Goal: Transaction & Acquisition: Purchase product/service

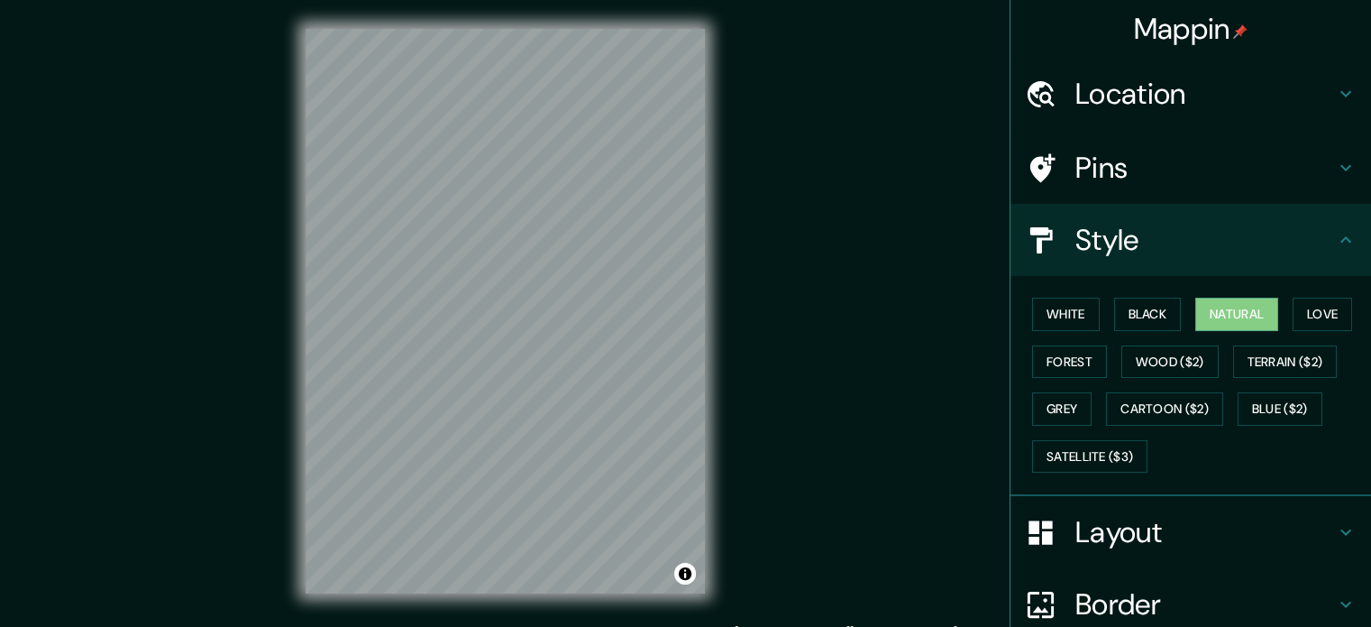
scroll to position [160, 0]
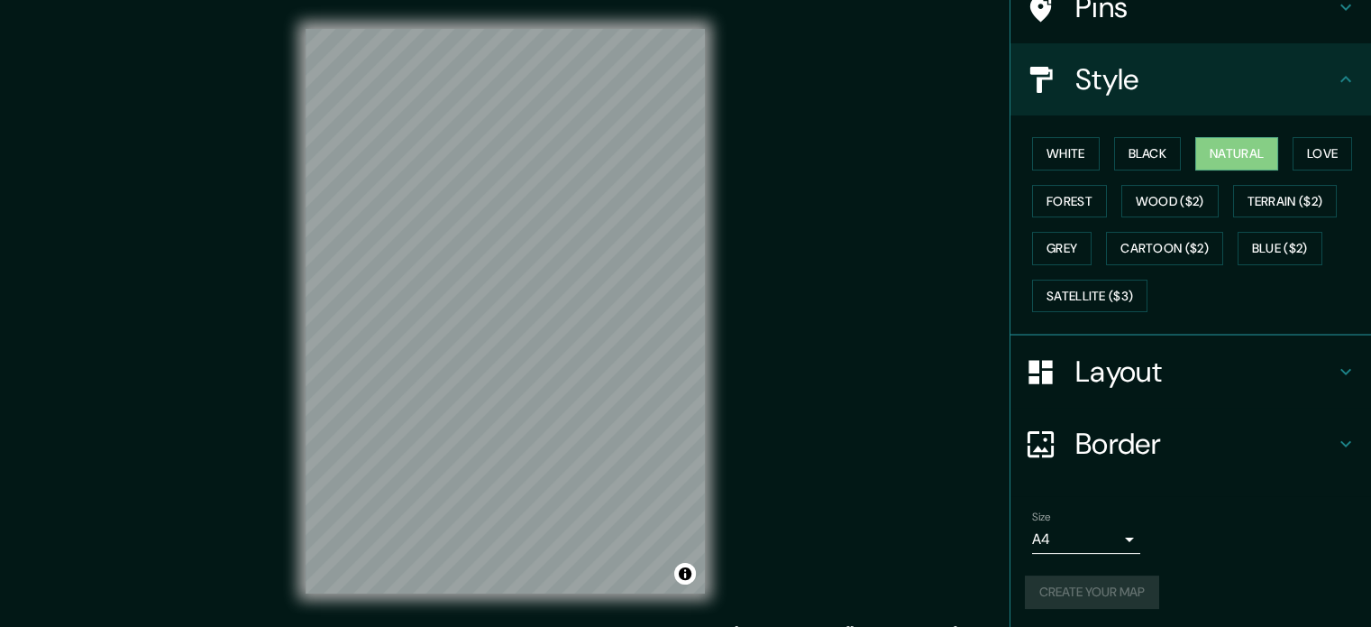
click at [855, 326] on div "Mappin Location Pins Style White Black Natural Love Forest Wood ($2) Terrain ($…" at bounding box center [685, 325] width 1371 height 651
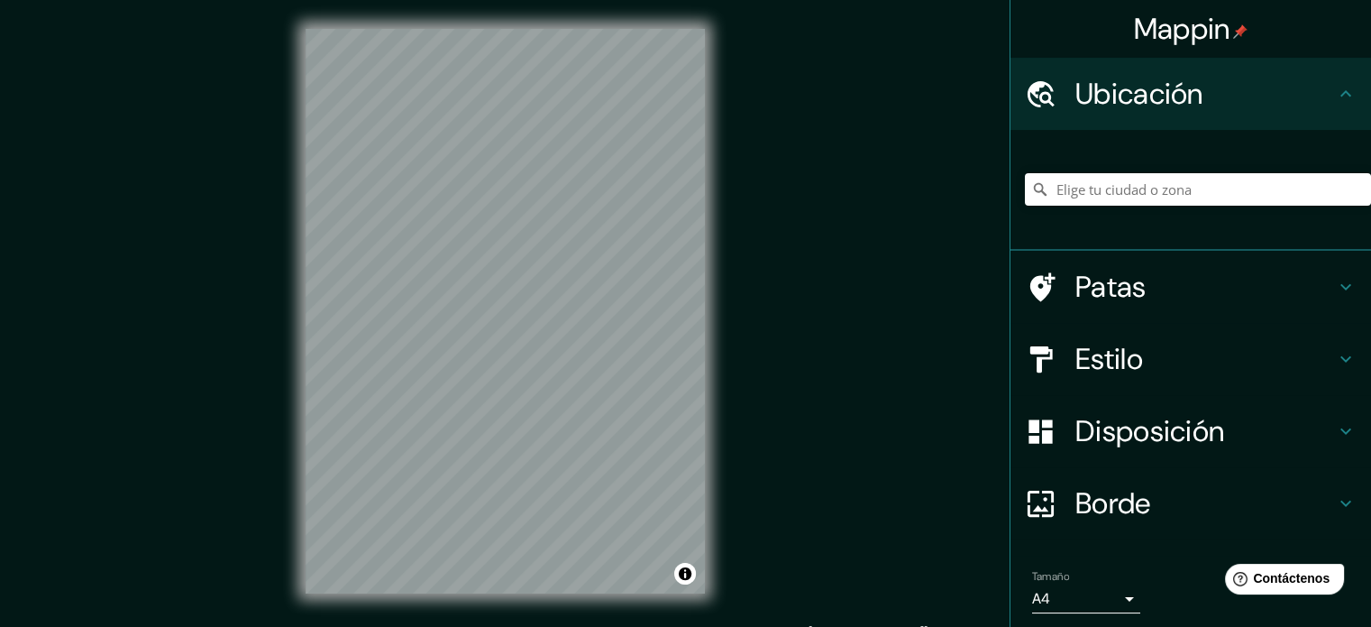
click at [740, 363] on div "Mappin Ubicación Patas Estilo Disposición Borde Elige un borde. Consejo : puede…" at bounding box center [685, 325] width 1371 height 651
click at [1101, 194] on input "Elige tu ciudad o zona" at bounding box center [1198, 189] width 346 height 32
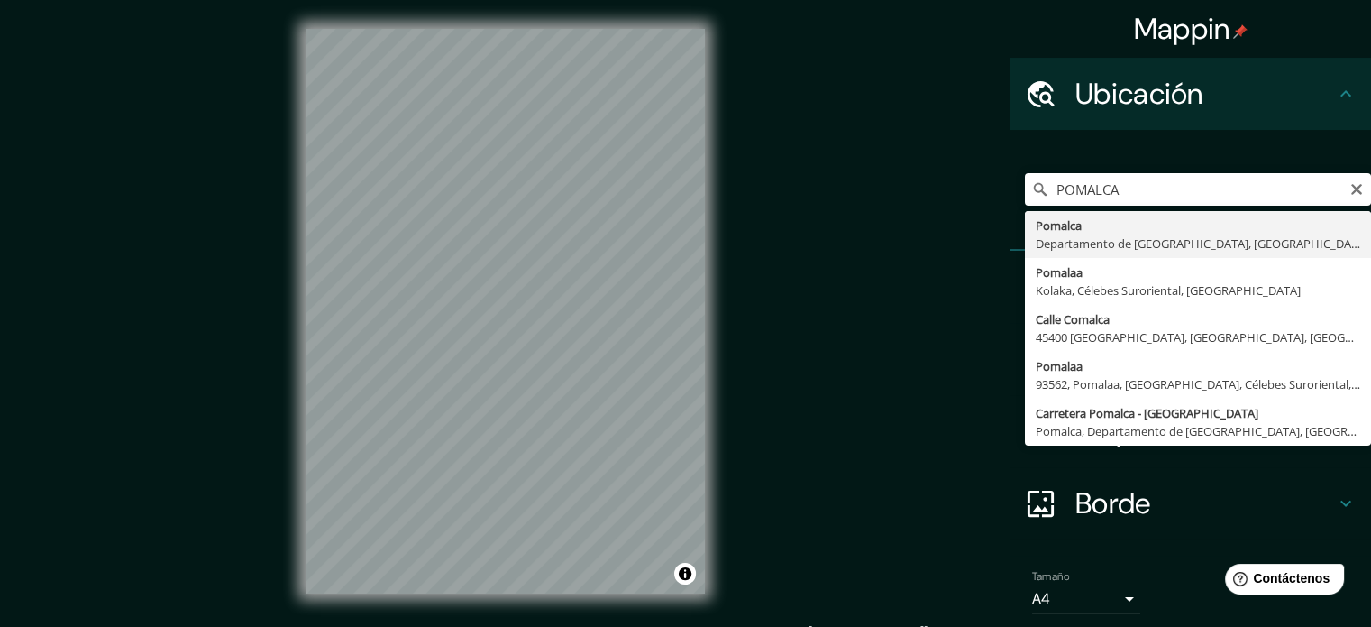
type input "Pomalca, Departamento de Lambayeque, Perú"
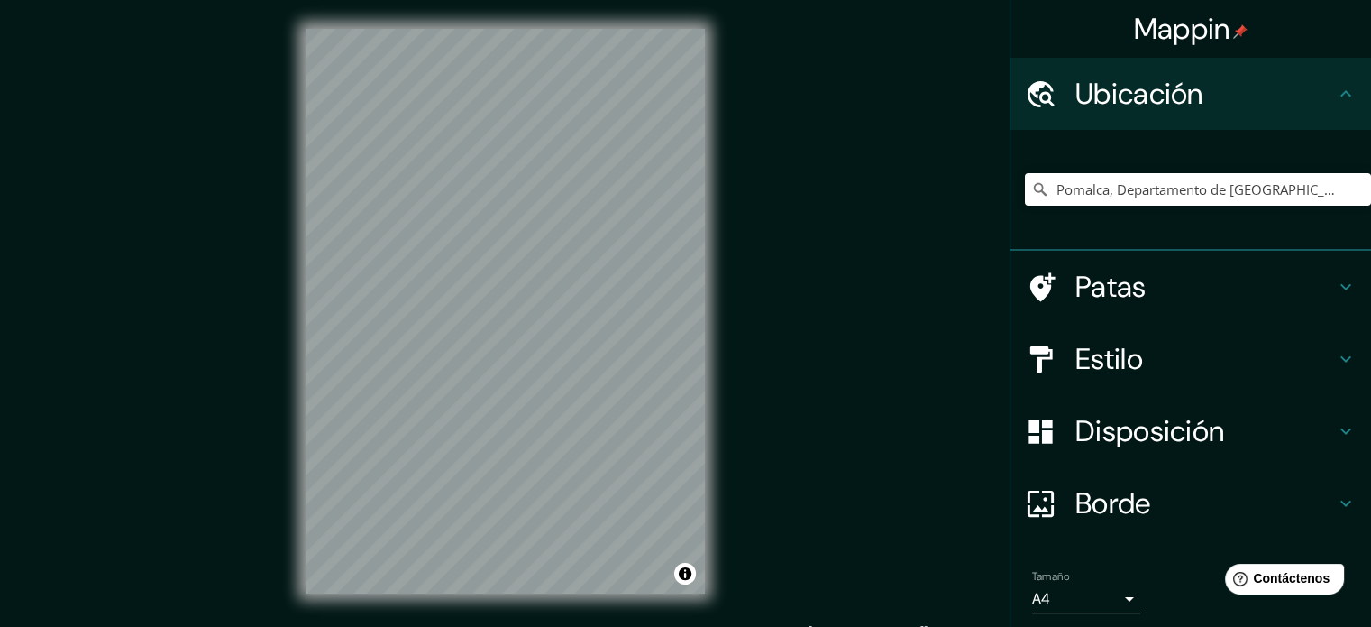
click at [1186, 352] on h4 "Estilo" at bounding box center [1206, 359] width 260 height 36
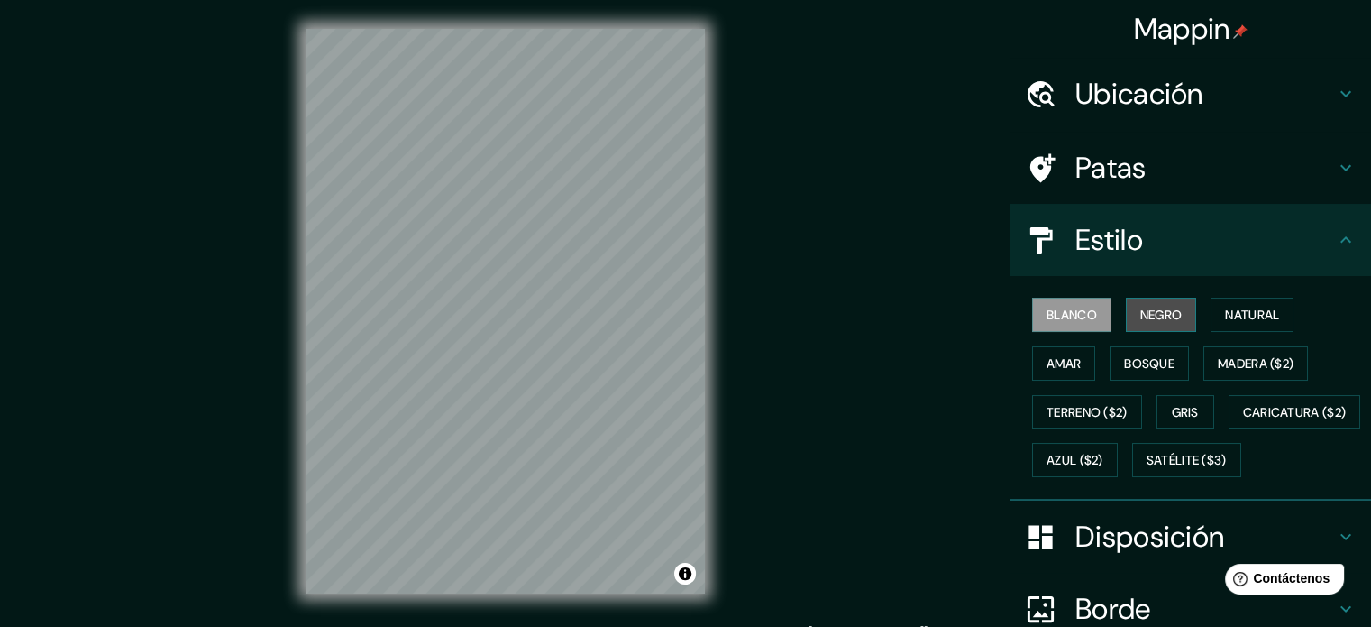
click at [1140, 313] on font "Negro" at bounding box center [1161, 315] width 42 height 16
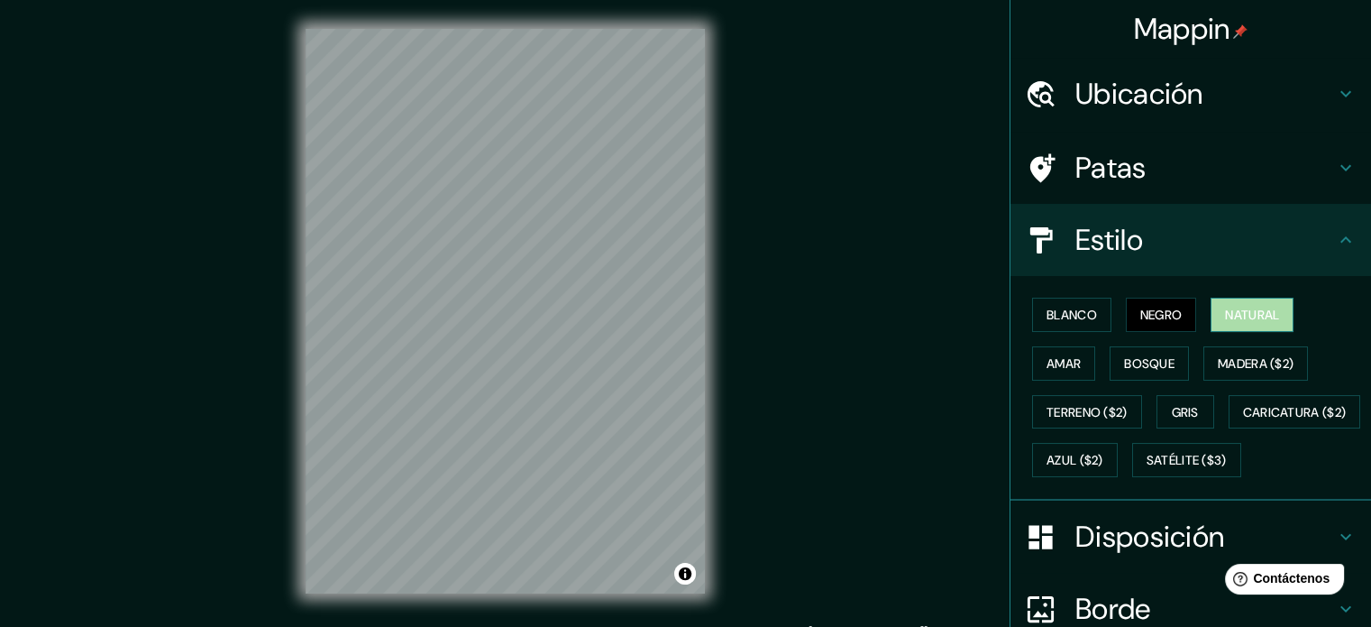
click at [1225, 317] on font "Natural" at bounding box center [1252, 315] width 54 height 16
click at [1081, 352] on button "Amar" at bounding box center [1063, 363] width 63 height 34
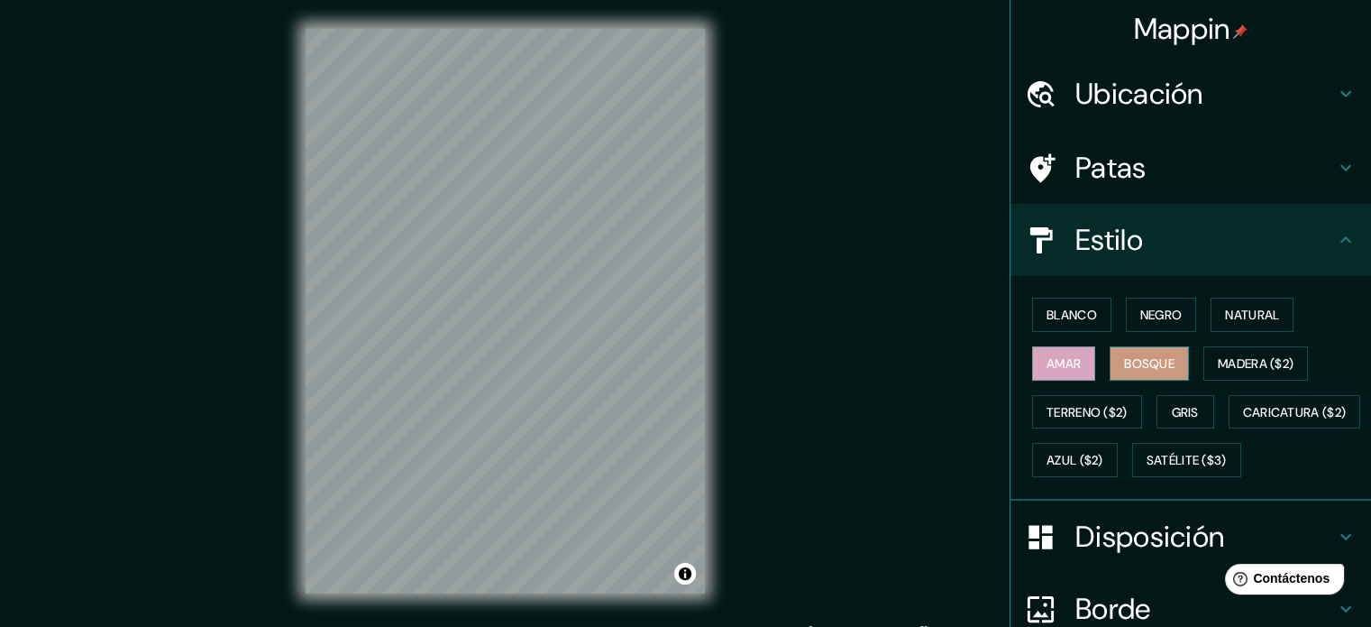
click at [1124, 356] on font "Bosque" at bounding box center [1149, 363] width 50 height 16
click at [1218, 357] on font "Madera ($2)" at bounding box center [1256, 363] width 76 height 16
click at [1049, 367] on font "Amar" at bounding box center [1064, 363] width 34 height 16
click at [1124, 364] on font "Bosque" at bounding box center [1149, 363] width 50 height 16
click at [1079, 364] on button "Amar" at bounding box center [1063, 363] width 63 height 34
